Goal: Complete application form: Complete application form

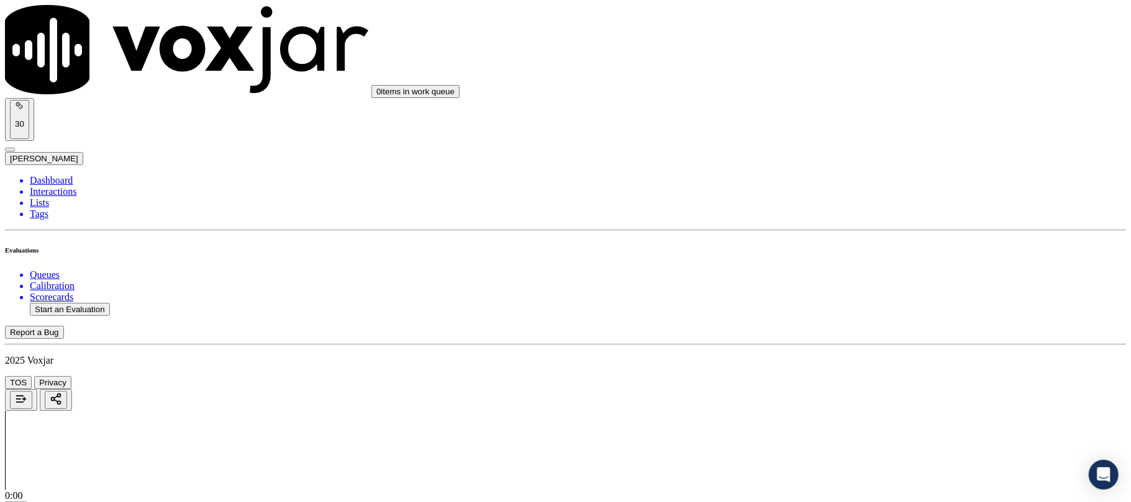
scroll to position [579, 0]
click at [846, 276] on div "No" at bounding box center [940, 270] width 247 height 11
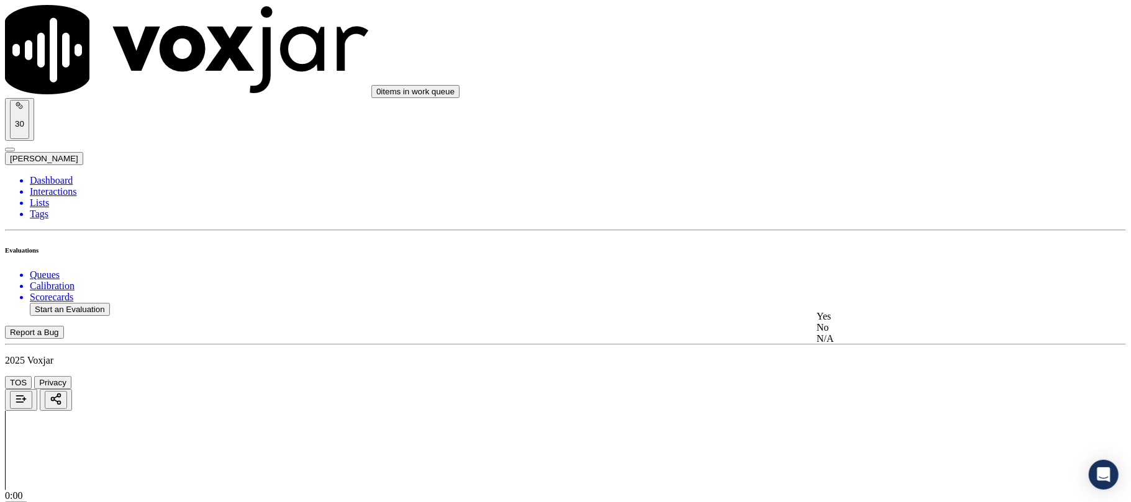
click at [848, 333] on div "No" at bounding box center [940, 327] width 247 height 11
drag, startPoint x: 845, startPoint y: 242, endPoint x: 848, endPoint y: 230, distance: 12.8
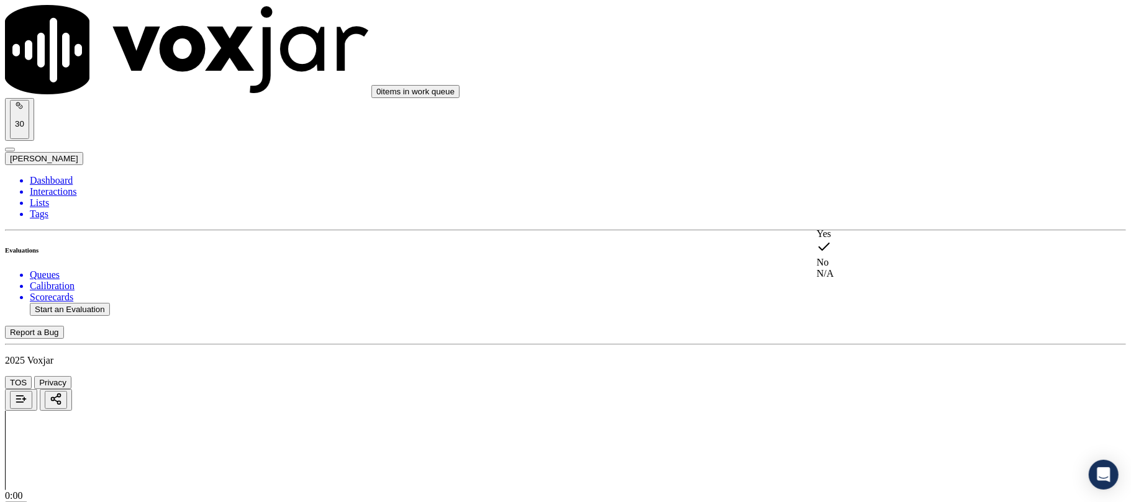
click at [846, 240] on div "Yes" at bounding box center [940, 234] width 247 height 11
click at [850, 242] on div "No" at bounding box center [940, 236] width 247 height 11
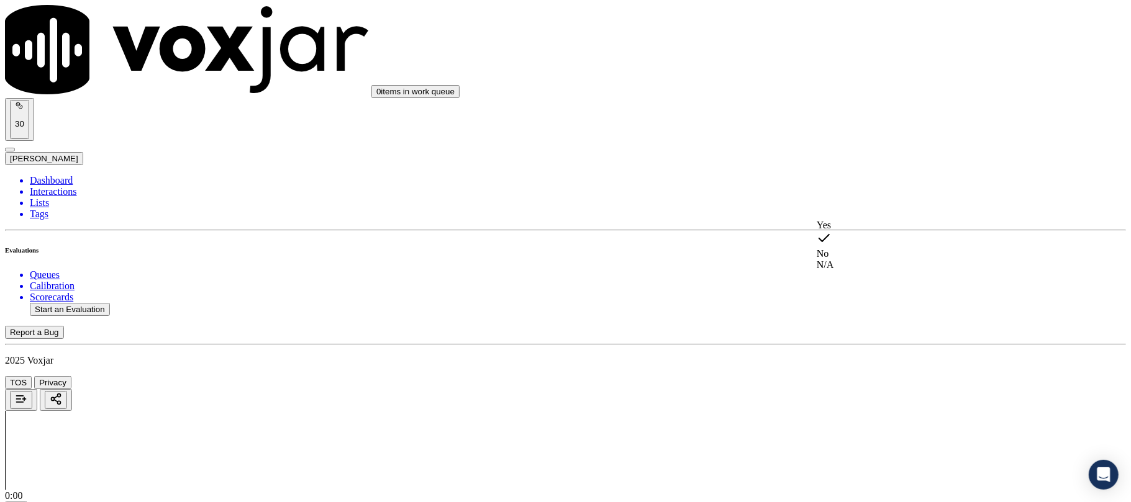
click at [853, 269] on div "N/A" at bounding box center [940, 265] width 247 height 11
click at [858, 222] on div "Yes" at bounding box center [940, 216] width 247 height 11
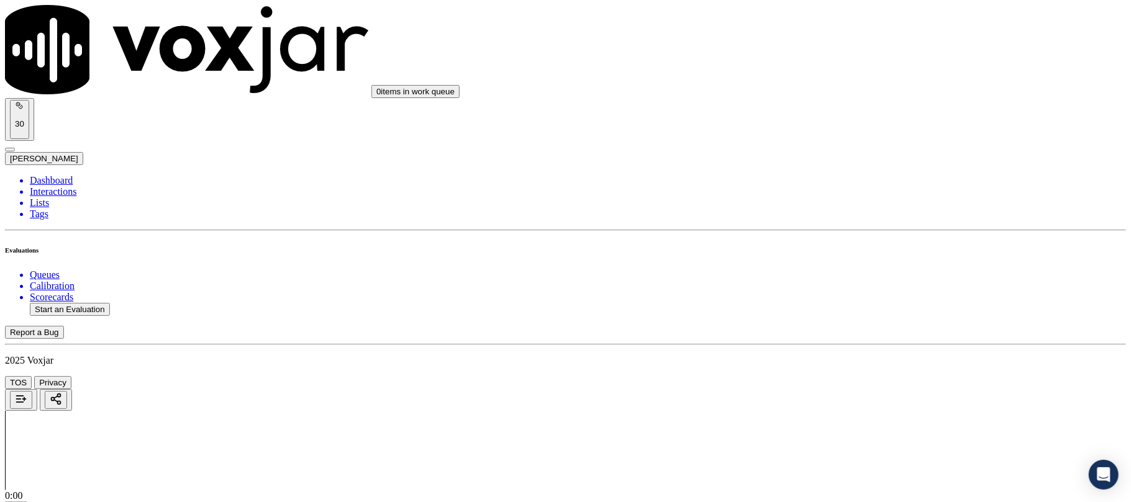
click at [850, 309] on div "Yes" at bounding box center [940, 303] width 247 height 11
click at [851, 229] on div "No" at bounding box center [940, 222] width 247 height 11
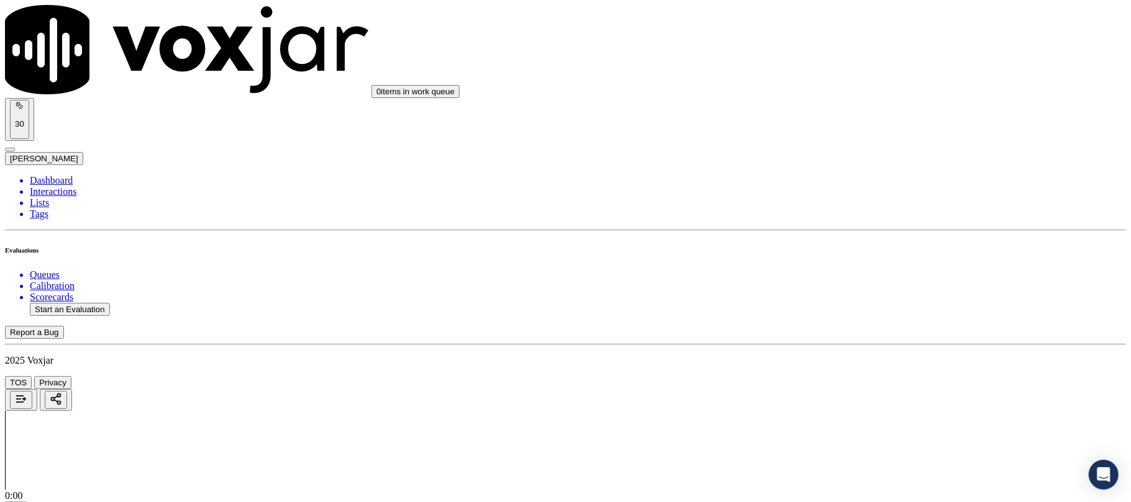
scroll to position [1739, 0]
click at [868, 220] on div "No" at bounding box center [940, 214] width 247 height 11
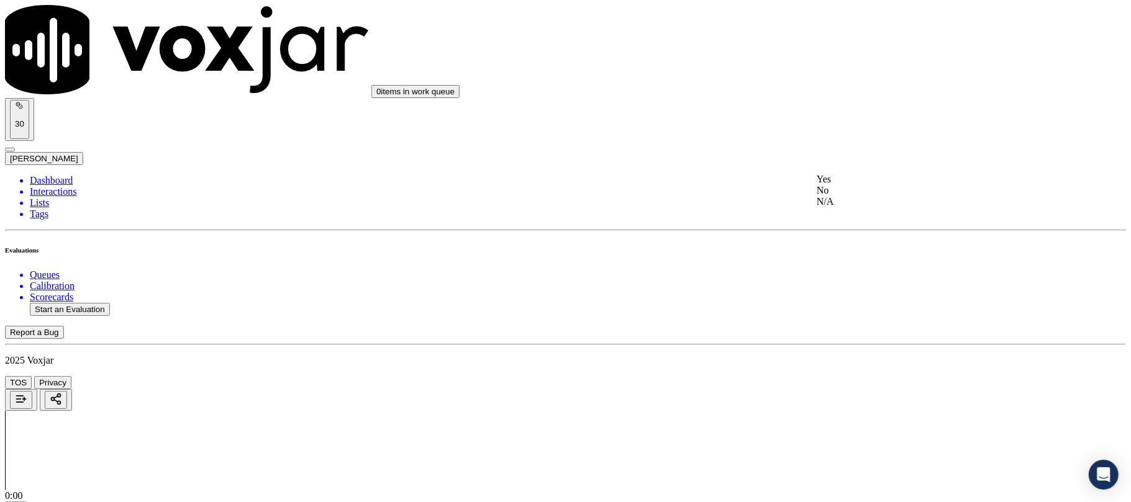
click at [863, 185] on div "Yes" at bounding box center [940, 179] width 247 height 11
click at [855, 244] on div "Yes" at bounding box center [940, 238] width 247 height 11
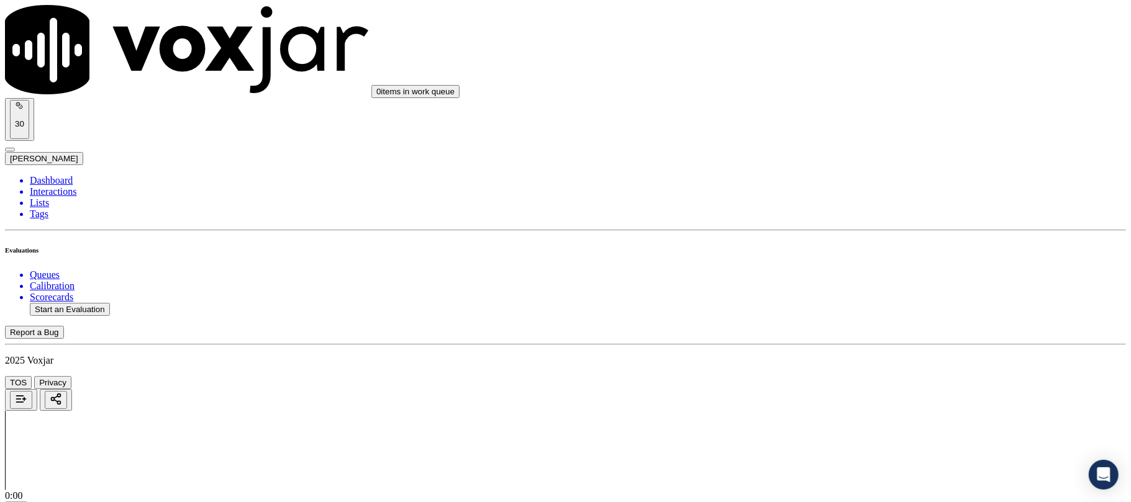
click at [851, 138] on div "Yes" at bounding box center [940, 132] width 247 height 11
click at [867, 129] on div "Yes" at bounding box center [940, 123] width 247 height 11
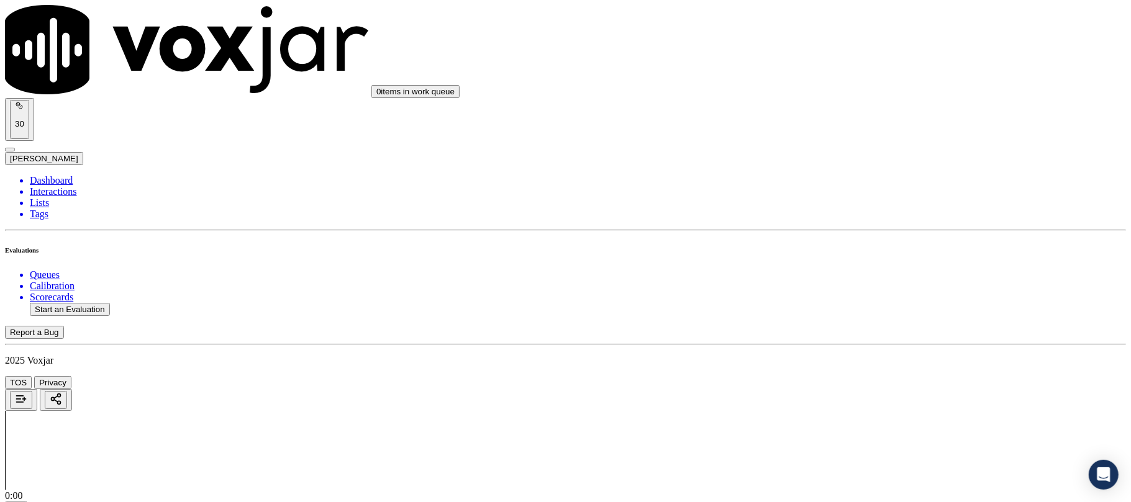
click at [862, 337] on div "Yes" at bounding box center [940, 331] width 247 height 11
click at [864, 283] on div "N/A" at bounding box center [940, 277] width 247 height 11
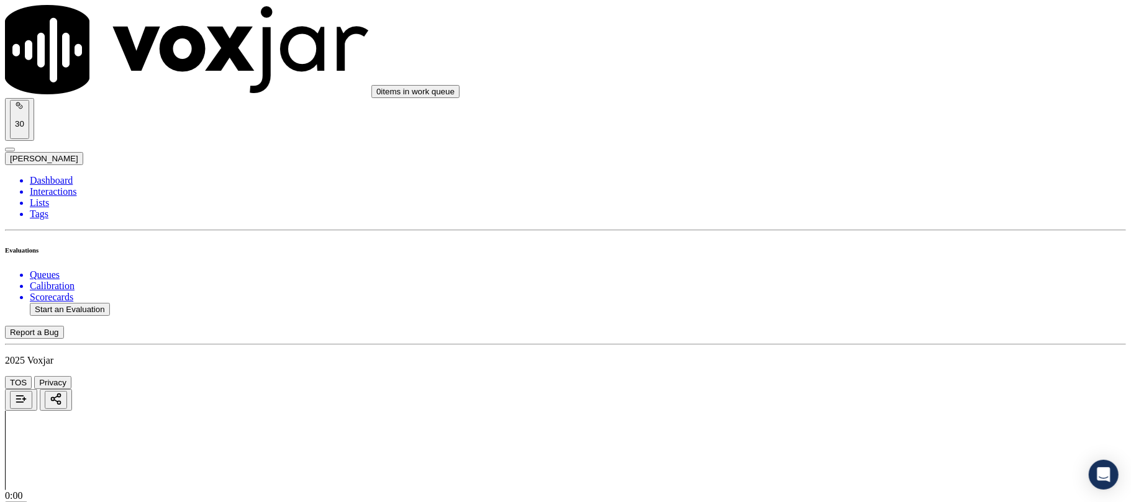
scroll to position [2897, 0]
click at [870, 169] on div "Yes" at bounding box center [940, 163] width 247 height 11
click at [863, 377] on div "N/A" at bounding box center [940, 371] width 247 height 11
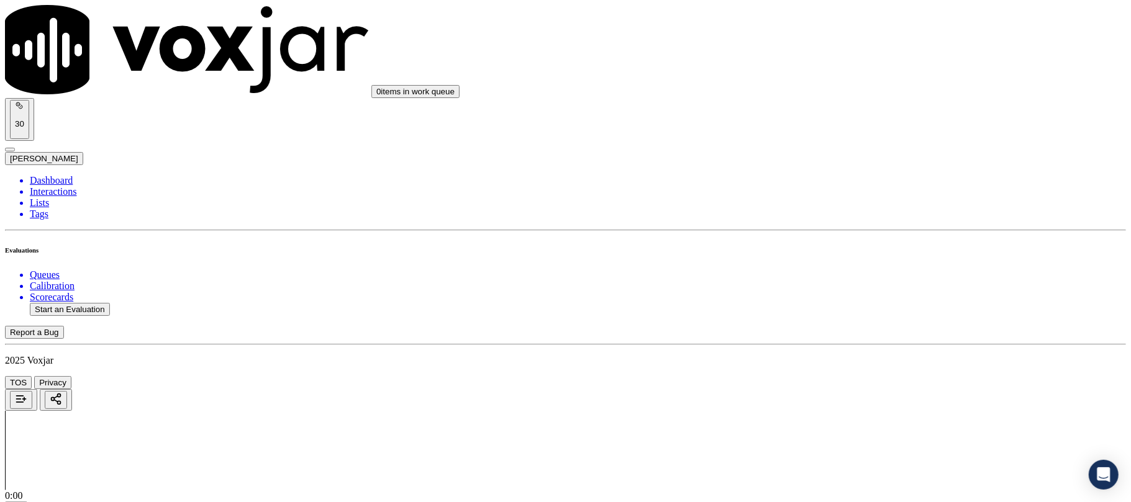
scroll to position [3229, 0]
click at [853, 191] on div "No" at bounding box center [940, 185] width 247 height 11
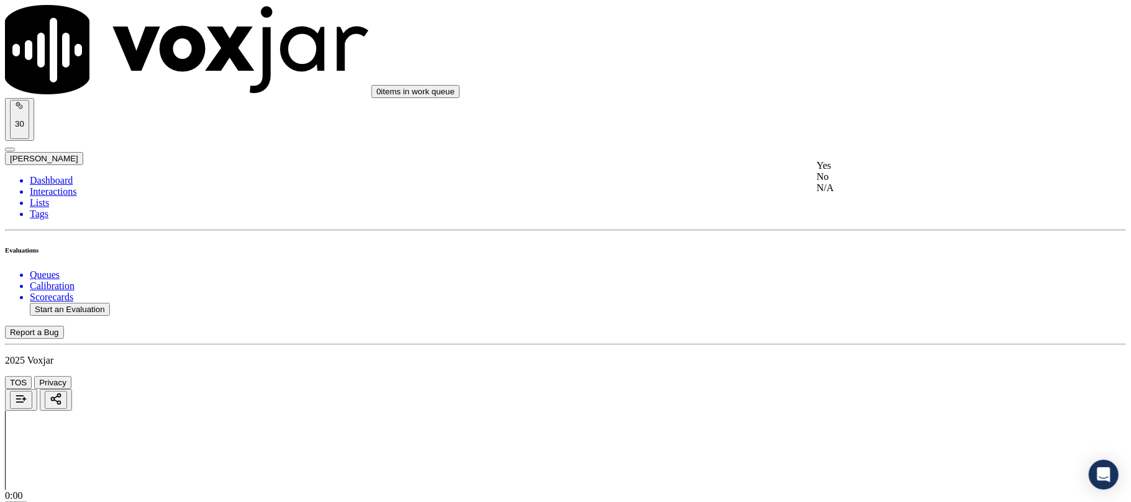
click at [860, 164] on div "Yes" at bounding box center [940, 165] width 247 height 11
click at [848, 189] on div "No" at bounding box center [940, 194] width 247 height 11
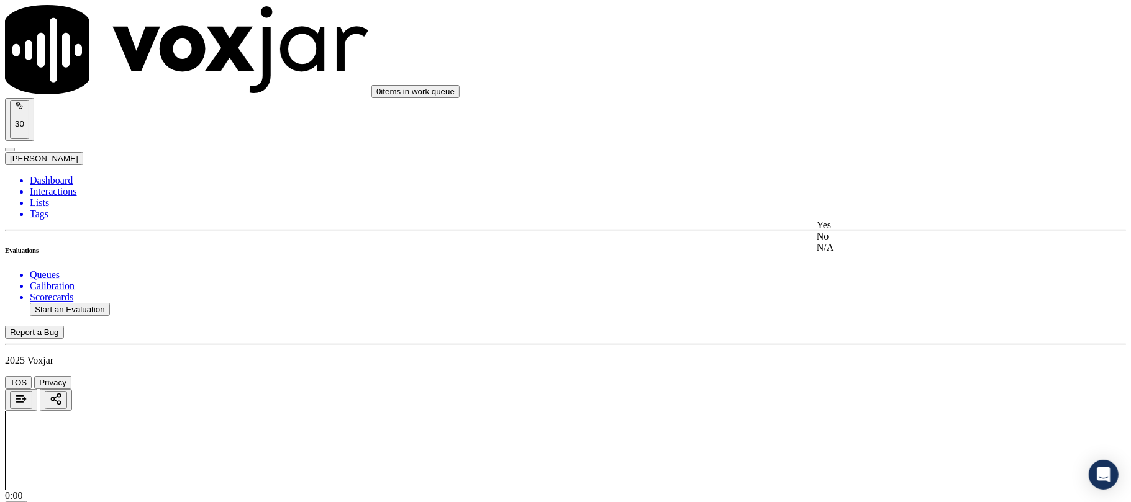
click at [850, 242] on div "No" at bounding box center [940, 236] width 247 height 11
click at [856, 361] on div "Yes" at bounding box center [940, 355] width 247 height 11
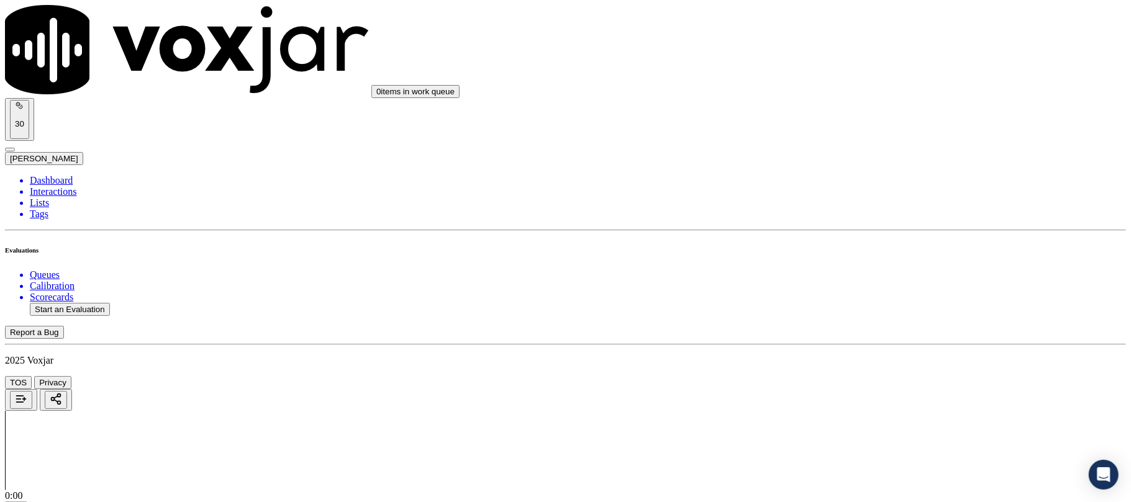
click at [56, 175] on li "Dashboard" at bounding box center [578, 180] width 1096 height 11
